Goal: Task Accomplishment & Management: Use online tool/utility

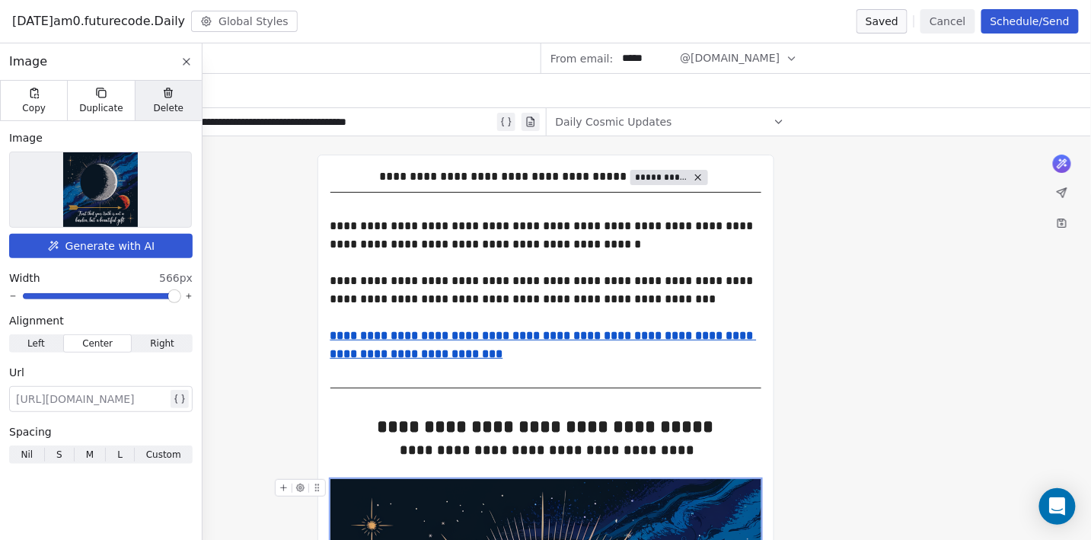
scroll to position [467, 0]
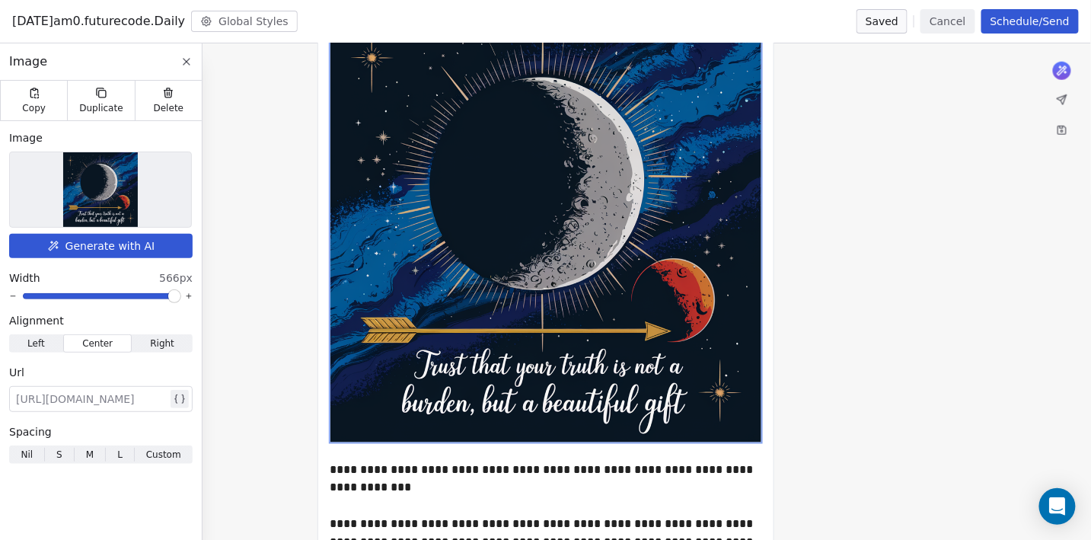
click at [190, 61] on icon at bounding box center [186, 62] width 12 height 12
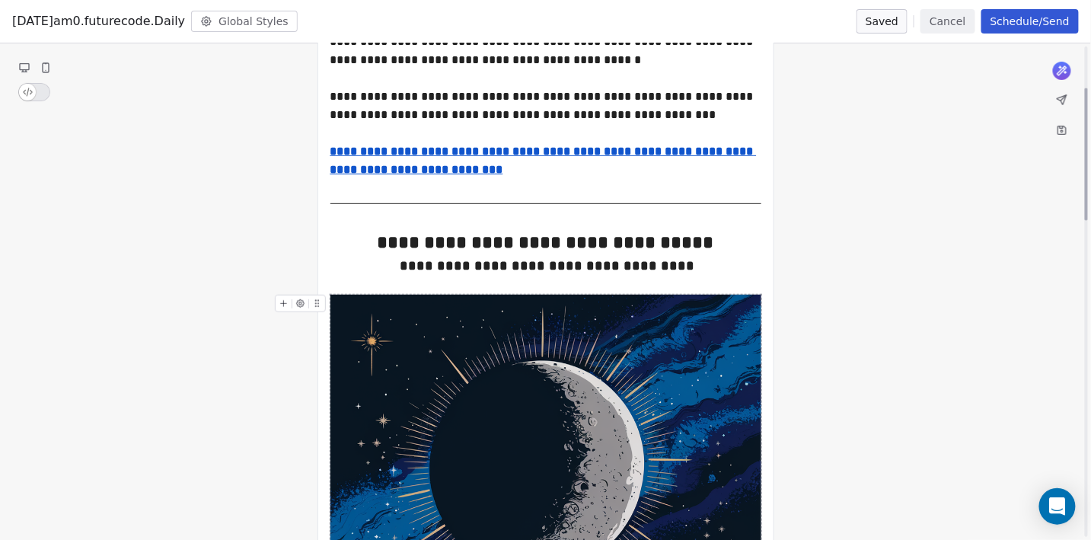
scroll to position [0, 0]
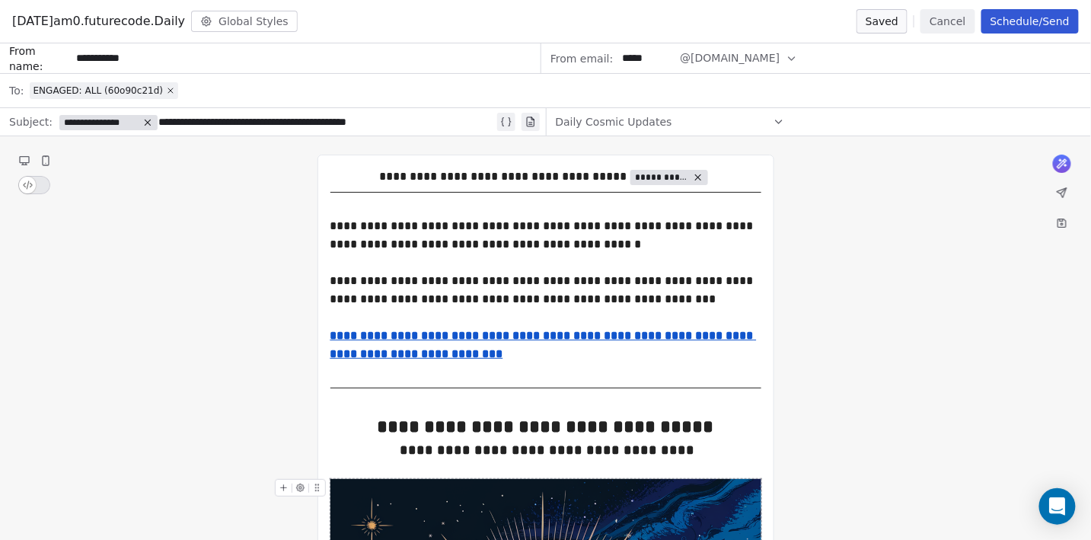
click at [376, 120] on div "**********" at bounding box center [276, 122] width 435 height 18
click at [890, 18] on button "Save as draft" at bounding box center [854, 21] width 107 height 24
click at [949, 24] on button "Cancel" at bounding box center [947, 21] width 54 height 24
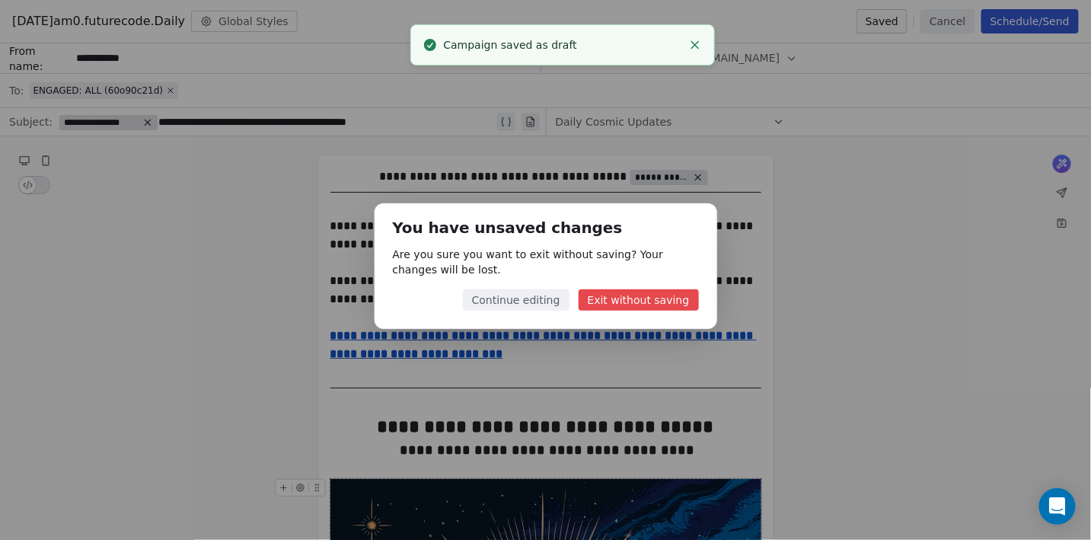
click at [549, 296] on button "Continue editing" at bounding box center [516, 299] width 107 height 21
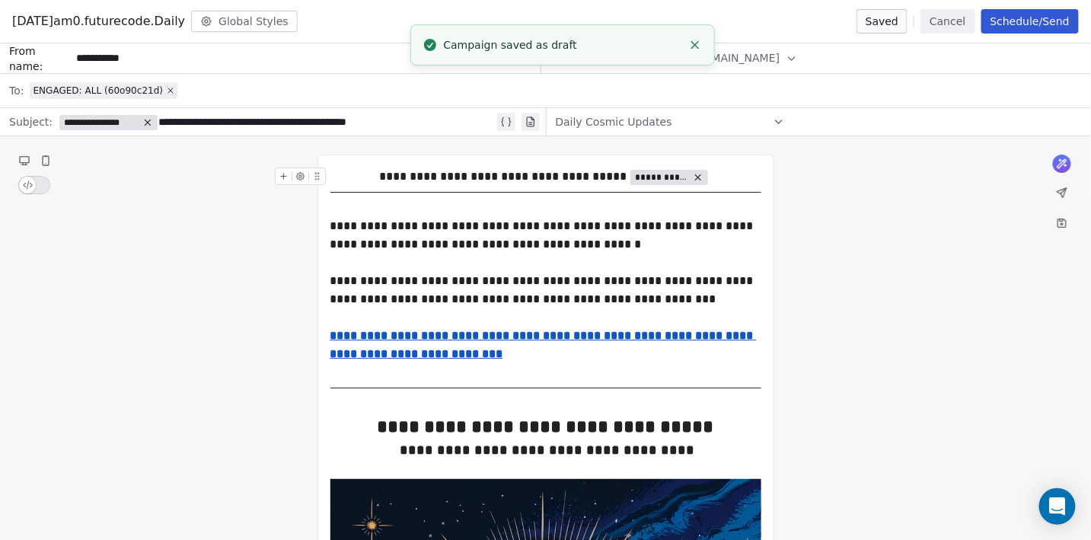
click at [949, 26] on button "Cancel" at bounding box center [947, 21] width 54 height 24
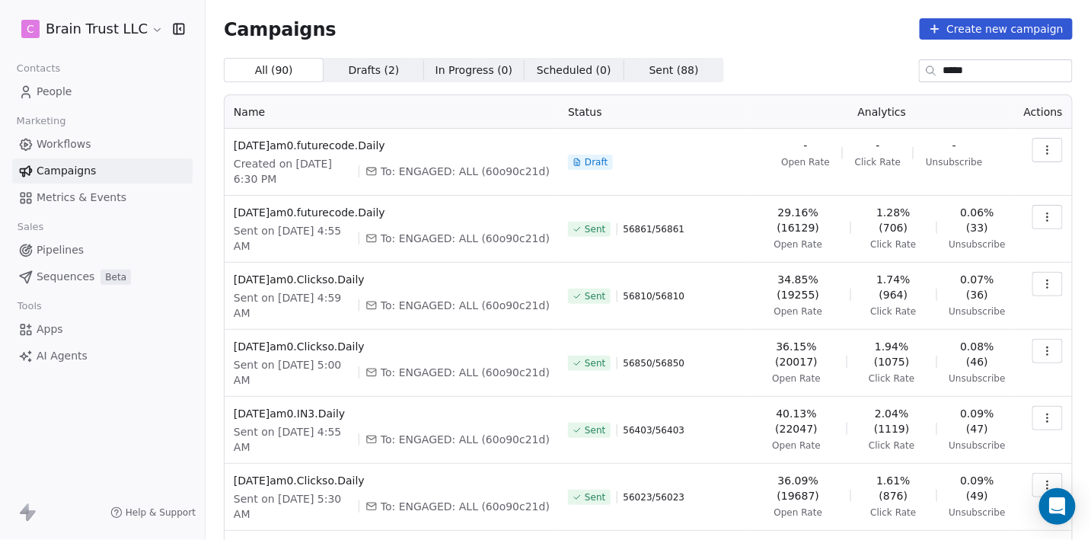
click at [1055, 148] on button "button" at bounding box center [1047, 150] width 30 height 24
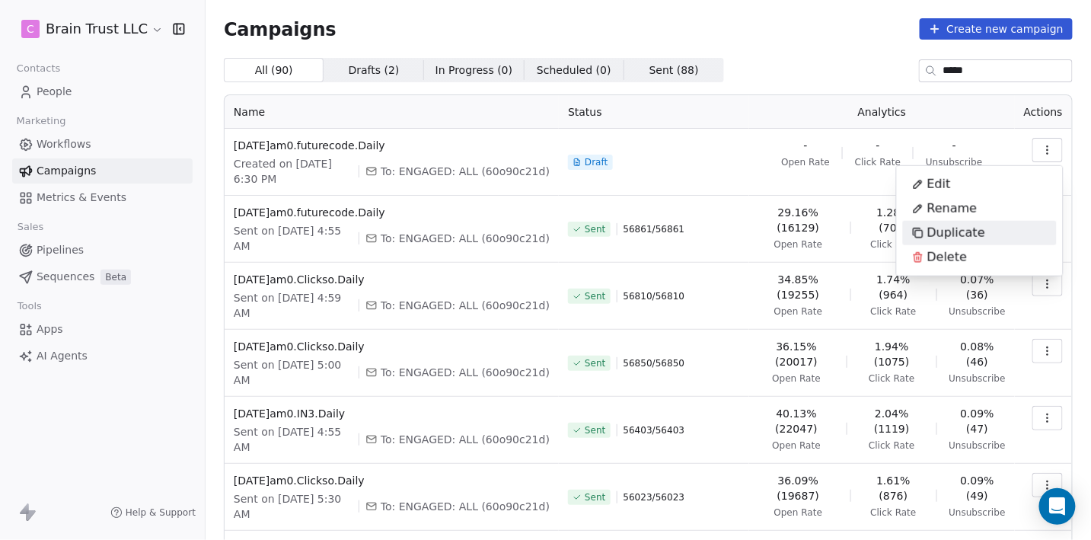
click at [952, 229] on span "Duplicate" at bounding box center [956, 233] width 58 height 18
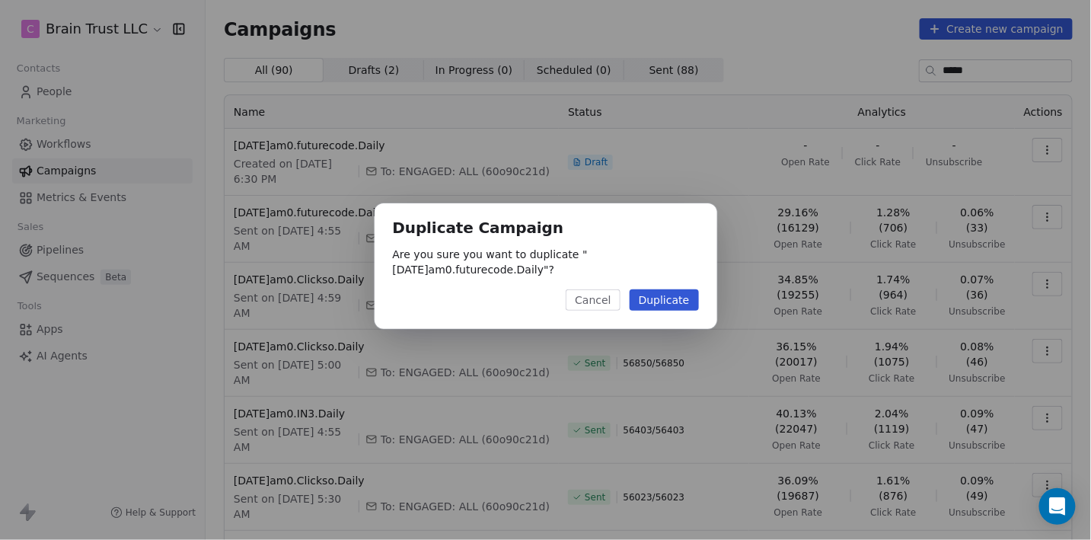
click at [670, 303] on button "Duplicate" at bounding box center [663, 299] width 69 height 21
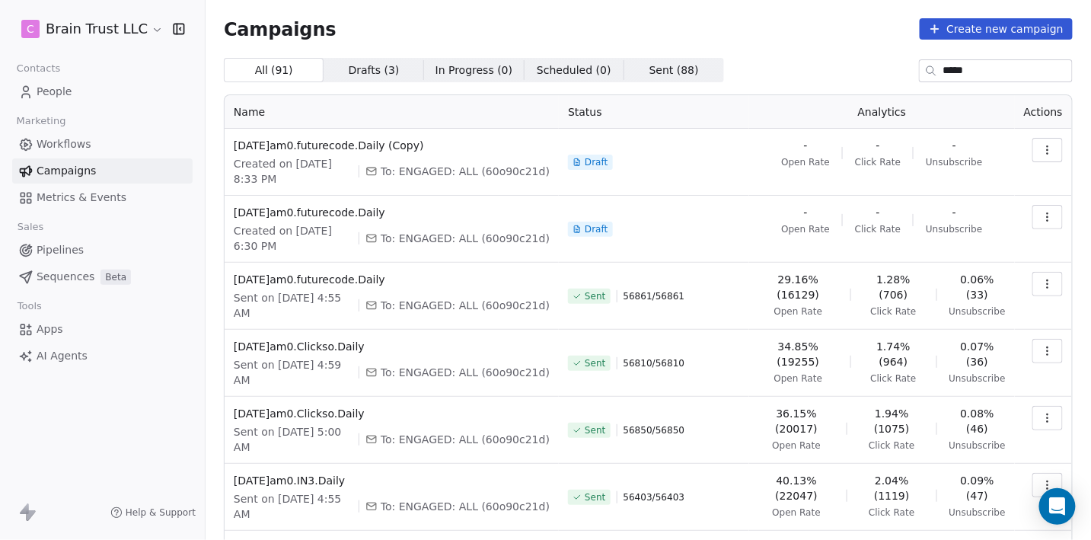
click at [1044, 148] on icon "button" at bounding box center [1047, 150] width 12 height 12
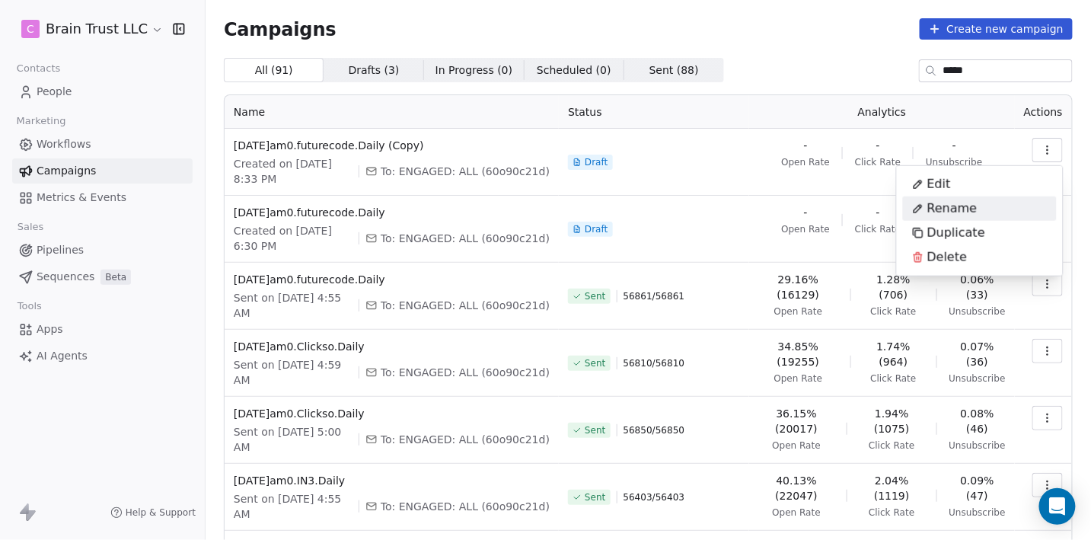
click at [960, 207] on span "Rename" at bounding box center [952, 208] width 50 height 18
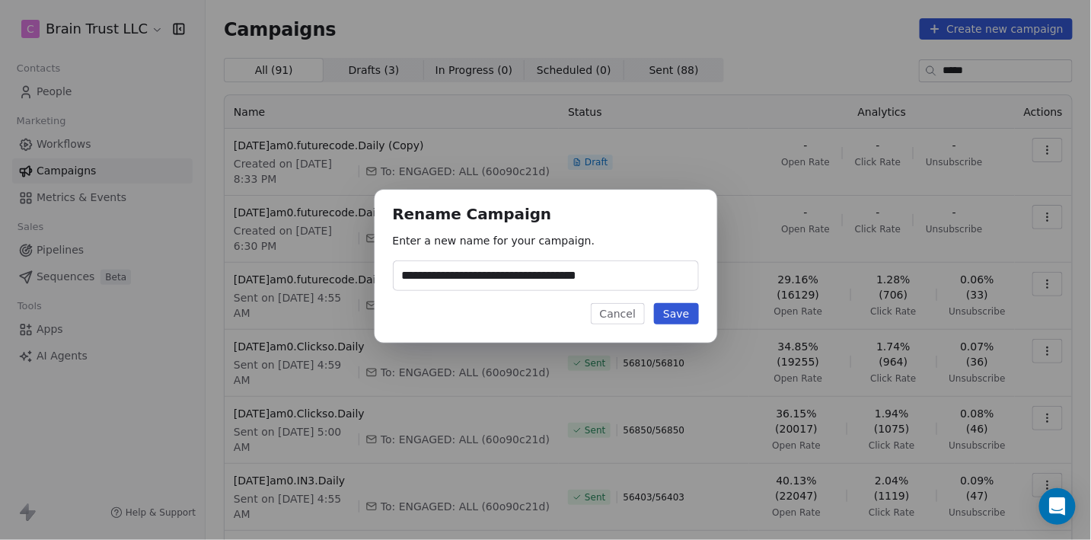
click at [634, 274] on input "**********" at bounding box center [545, 275] width 304 height 29
type input "**********"
click at [670, 315] on button "Save" at bounding box center [676, 313] width 44 height 21
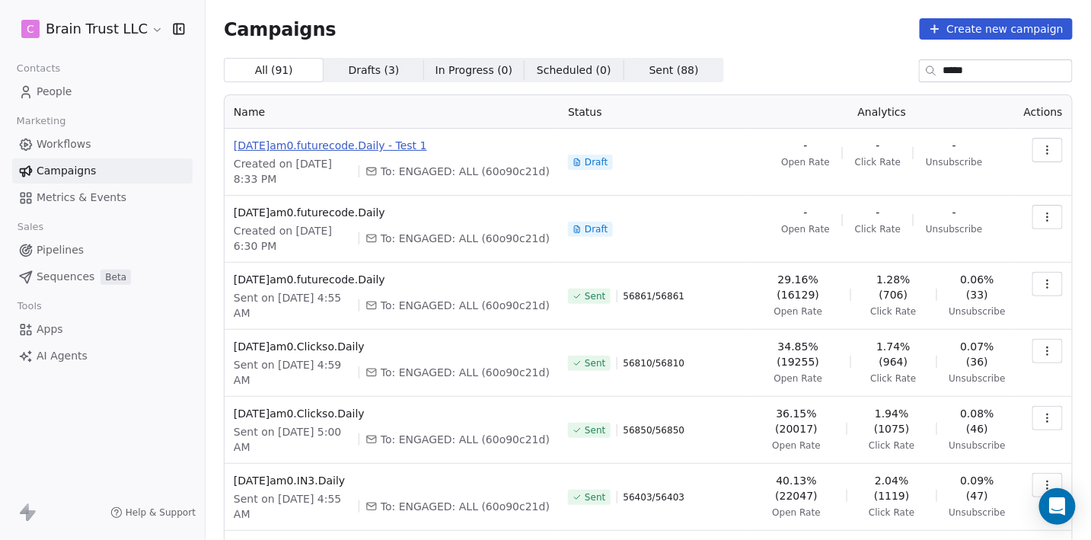
click at [390, 143] on span "[DATE]am0.futurecode.Daily - Test 1" at bounding box center [392, 145] width 316 height 15
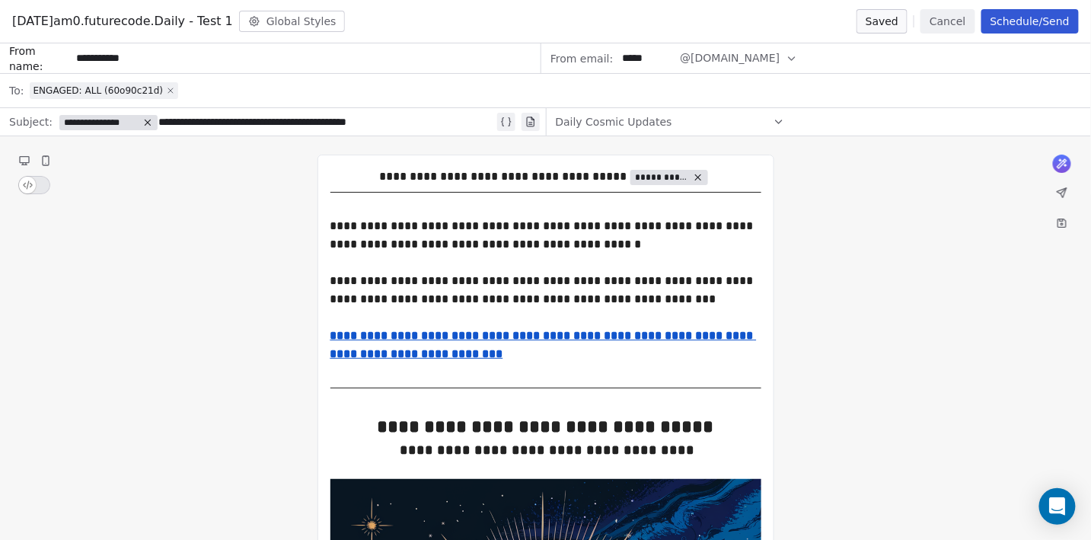
click at [166, 86] on icon at bounding box center [170, 90] width 9 height 9
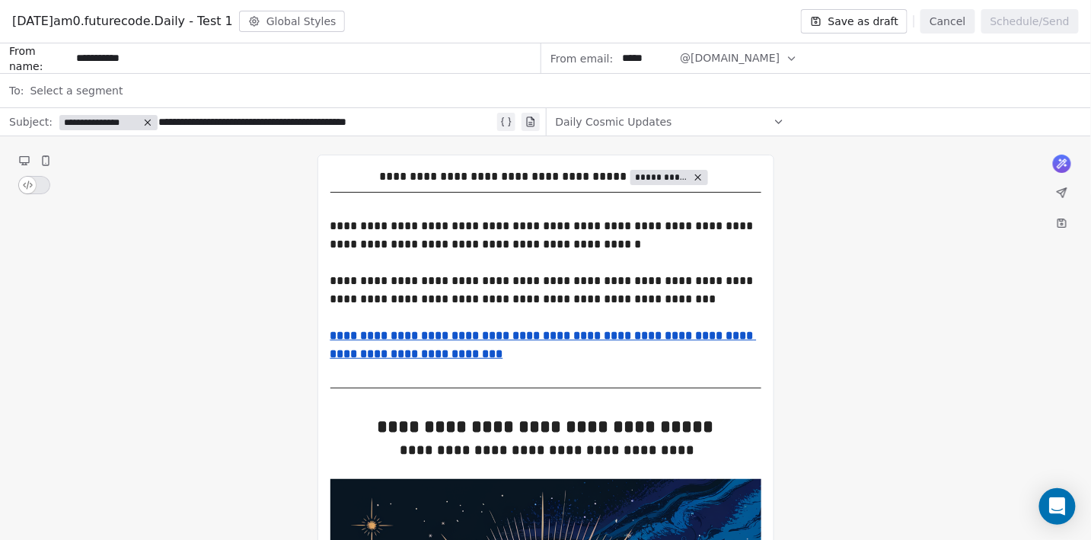
click at [107, 93] on span "Select a segment" at bounding box center [76, 90] width 93 height 15
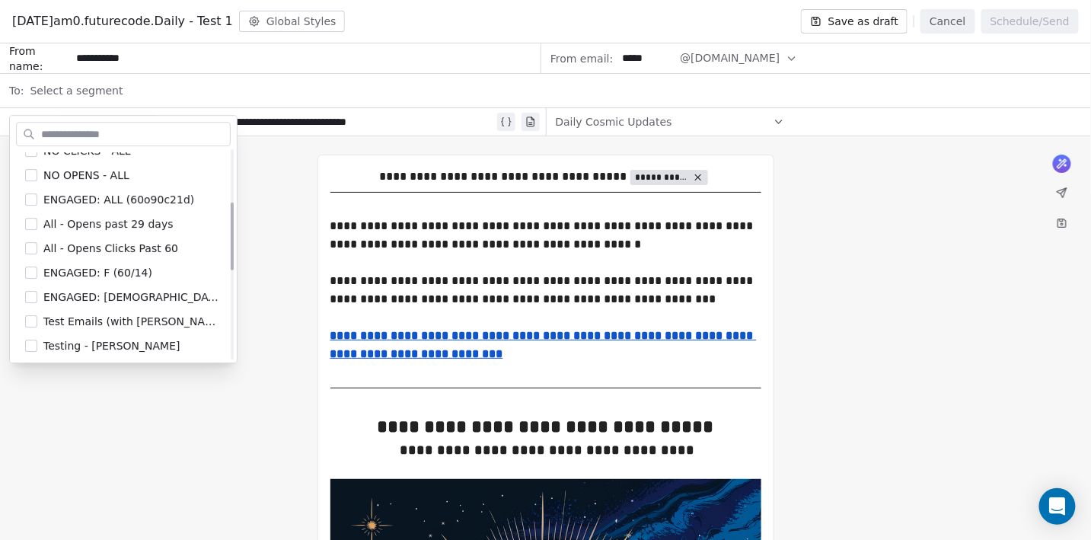
scroll to position [170, 0]
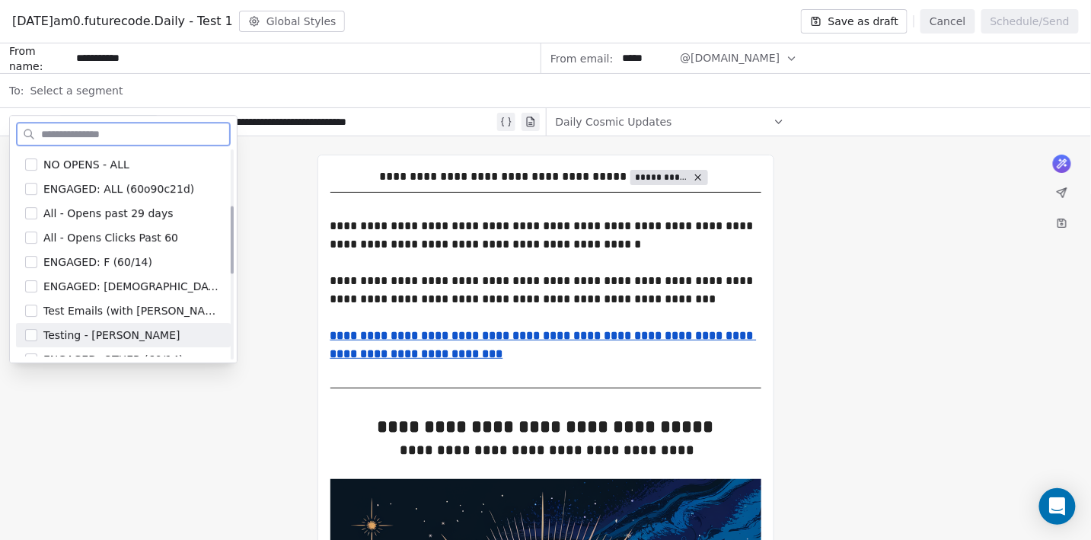
click at [102, 330] on span "Testing - [PERSON_NAME]" at bounding box center [111, 334] width 136 height 15
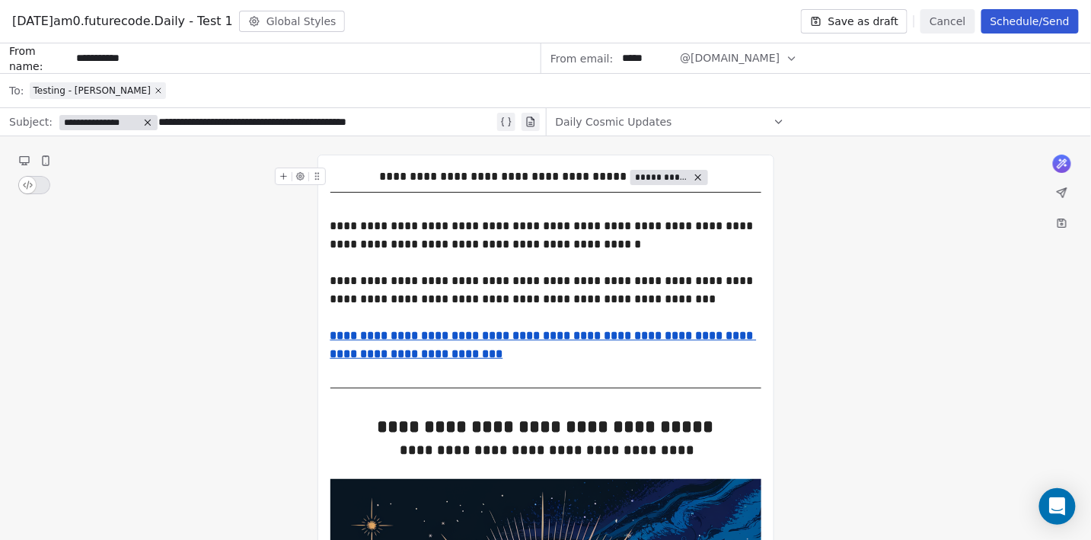
click at [882, 20] on button "Save as draft" at bounding box center [854, 21] width 107 height 24
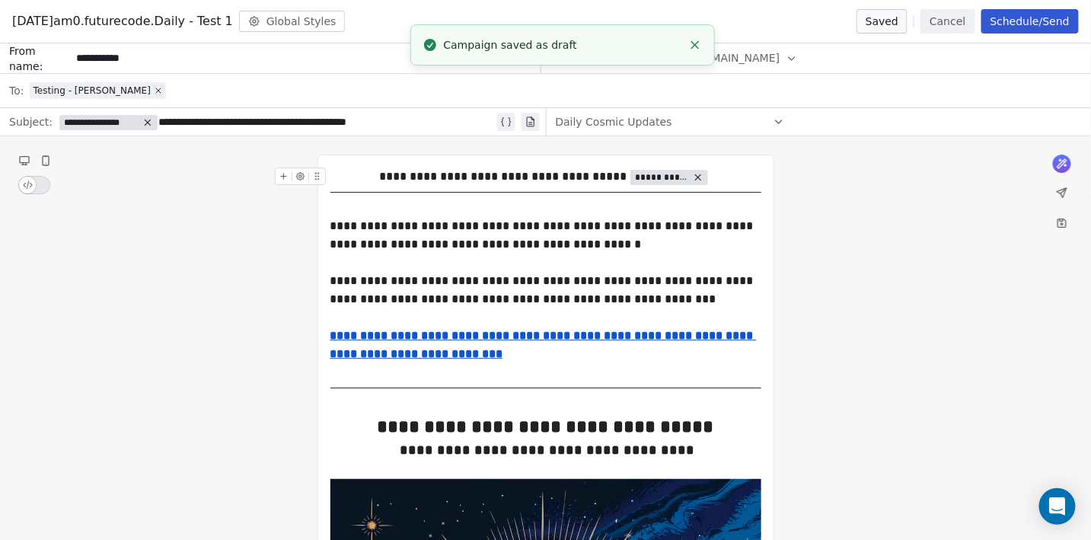
click at [1008, 20] on button "Schedule/Send" at bounding box center [1029, 21] width 97 height 24
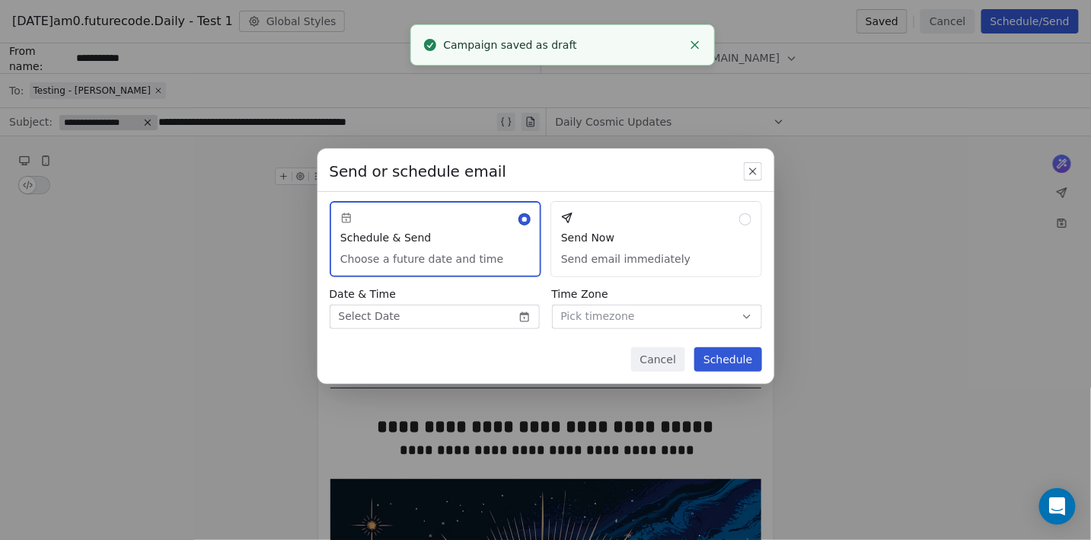
click at [710, 255] on button "Send Now Send email immediately" at bounding box center [656, 239] width 212 height 76
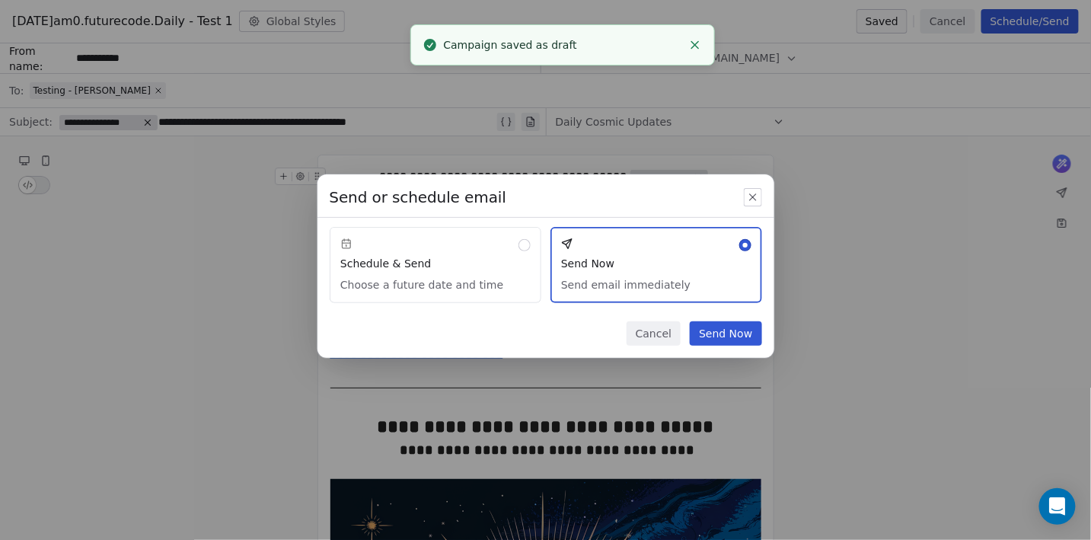
click at [723, 329] on button "Send Now" at bounding box center [725, 333] width 72 height 24
